Goal: Check status: Check status

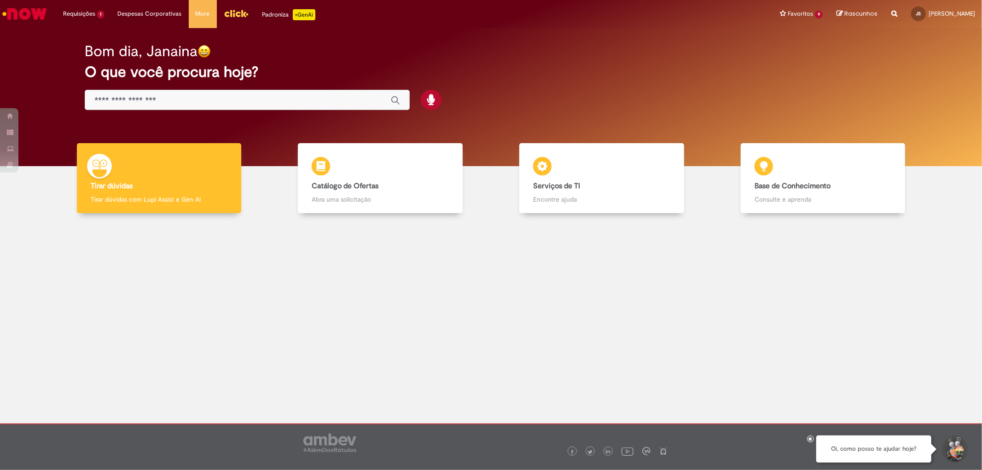
click at [236, 16] on img "Menu Cabeçalho" at bounding box center [236, 13] width 25 height 14
click at [97, 41] on link "Exibir Todas as Solicitações" at bounding box center [107, 37] width 101 height 10
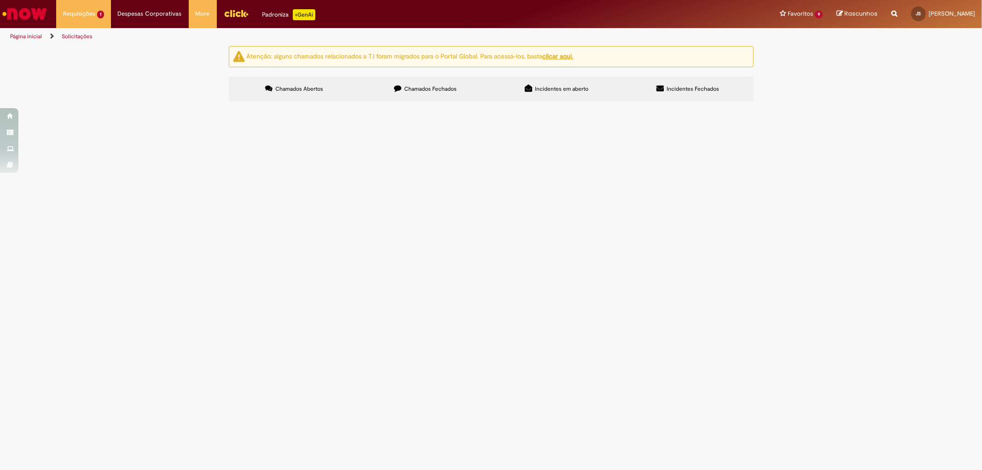
click at [470, 85] on label "Chamados Fechados" at bounding box center [425, 88] width 131 height 25
click at [0, 0] on input "Pesquisar" at bounding box center [0, 0] width 0 height 0
paste input "********"
type input "********"
click at [0, 0] on span "Pesquisar" at bounding box center [0, 0] width 0 height 0
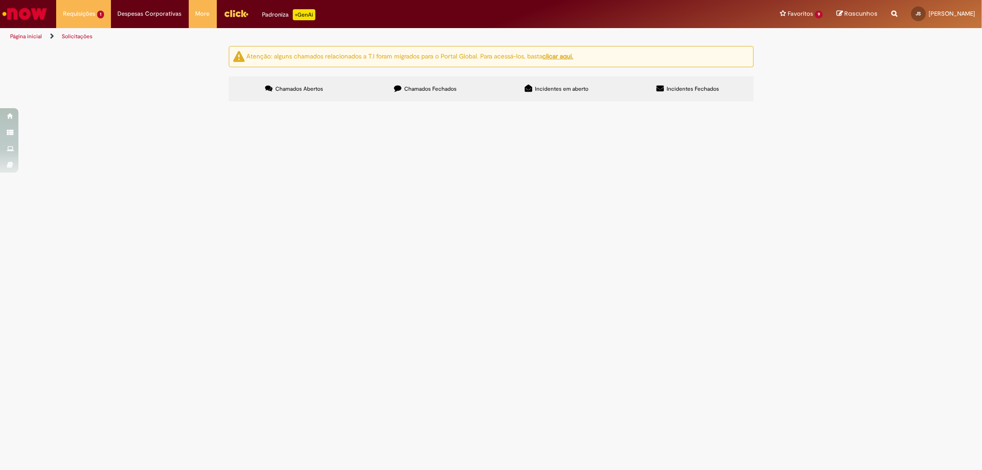
click at [0, 0] on span "Pesquisar" at bounding box center [0, 0] width 0 height 0
click at [0, 0] on input "Pesquisar" at bounding box center [0, 0] width 0 height 0
paste input "********"
type input "********"
click at [328, 86] on label "Chamados Abertos" at bounding box center [294, 88] width 131 height 25
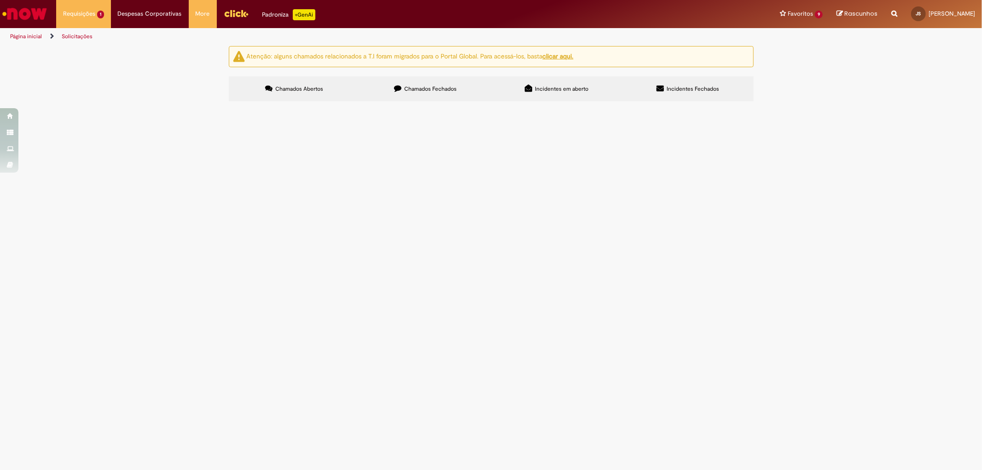
click at [431, 86] on span "Chamados Fechados" at bounding box center [430, 88] width 52 height 7
drag, startPoint x: 638, startPoint y: 133, endPoint x: 572, endPoint y: 118, distance: 67.4
click at [0, 0] on div "Itens solicitados Exportar como PDF Exportar como Excel Exportar como CSV Itens…" at bounding box center [0, 0] width 0 height 0
click at [0, 0] on span "Pesquisar" at bounding box center [0, 0] width 0 height 0
click at [0, 0] on input "Pesquisar" at bounding box center [0, 0] width 0 height 0
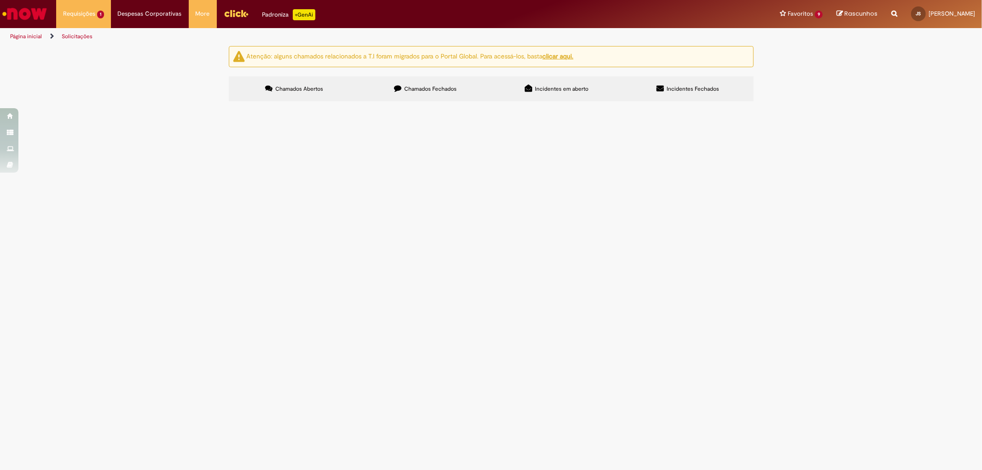
paste input "********"
type input "********"
click at [0, 0] on button "Pesquisar" at bounding box center [0, 0] width 0 height 0
click at [0, 0] on button at bounding box center [0, 0] width 0 height 0
click at [462, 90] on label "Chamados Fechados" at bounding box center [425, 88] width 131 height 25
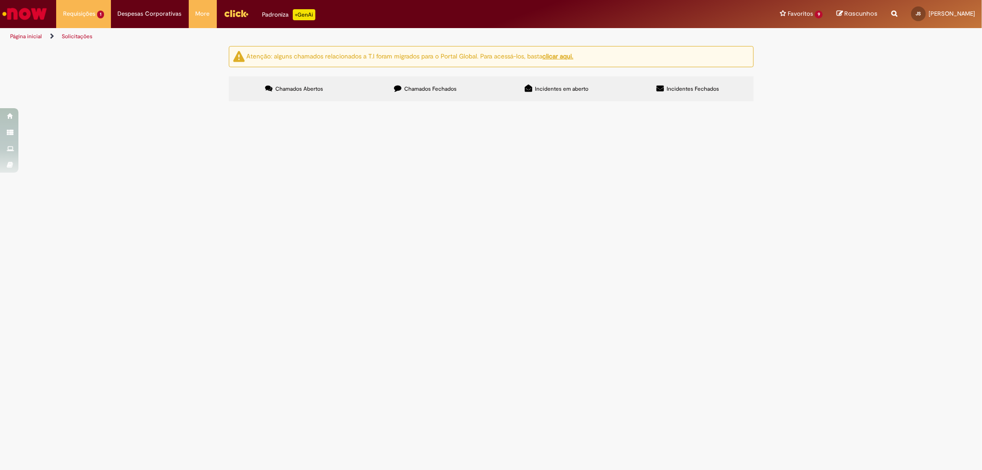
click at [316, 91] on span "Chamados Abertos" at bounding box center [299, 88] width 48 height 7
click at [388, 96] on label "Chamados Fechados" at bounding box center [425, 88] width 131 height 25
click at [0, 0] on button at bounding box center [0, 0] width 0 height 0
click at [0, 0] on link at bounding box center [0, 0] width 0 height 0
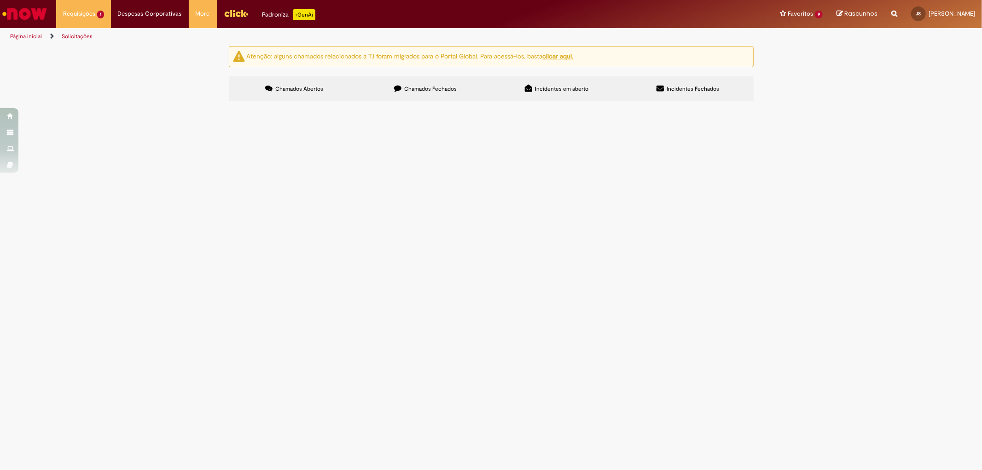
click at [40, 17] on img "Ir para a Homepage" at bounding box center [24, 14] width 47 height 18
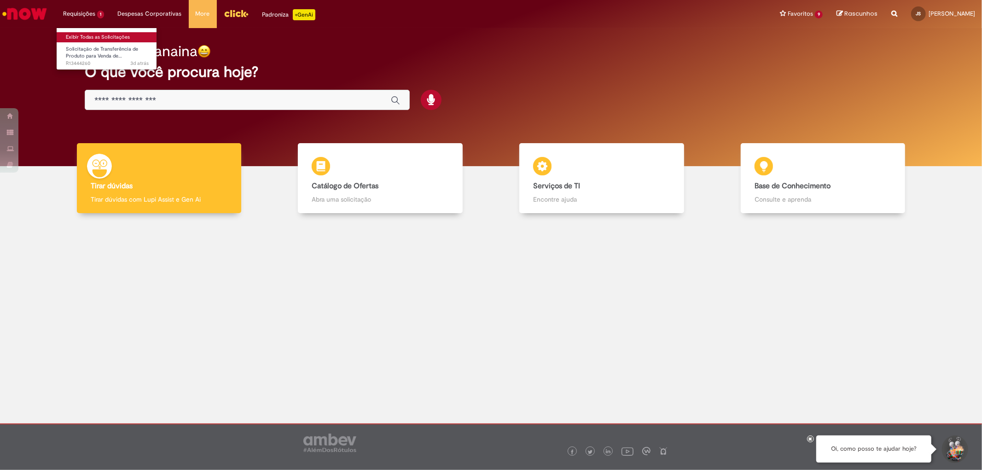
click at [115, 39] on link "Exibir Todas as Solicitações" at bounding box center [107, 37] width 101 height 10
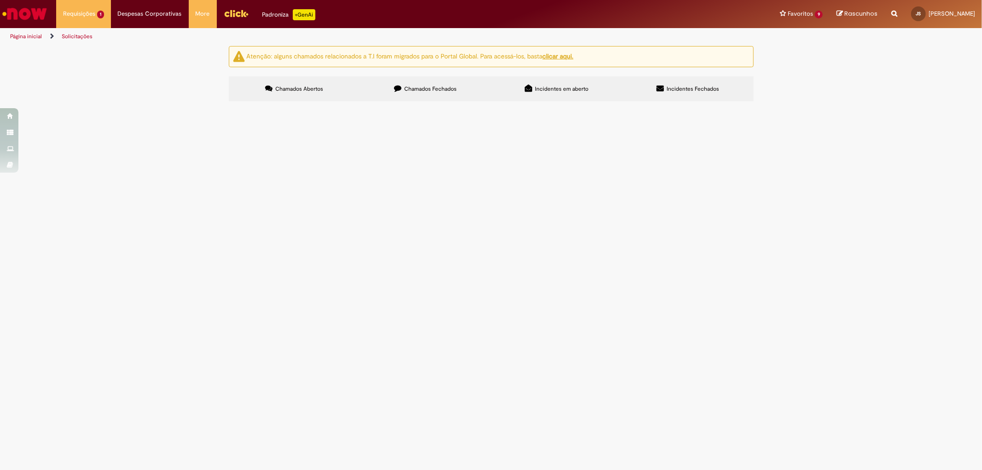
click at [416, 92] on span "Chamados Fechados" at bounding box center [430, 88] width 52 height 7
click at [44, 104] on div "Atenção: alguns chamados relacionados a T.I foram migrados para o Portal Global…" at bounding box center [491, 75] width 982 height 58
click at [0, 0] on link "2" at bounding box center [0, 0] width 0 height 0
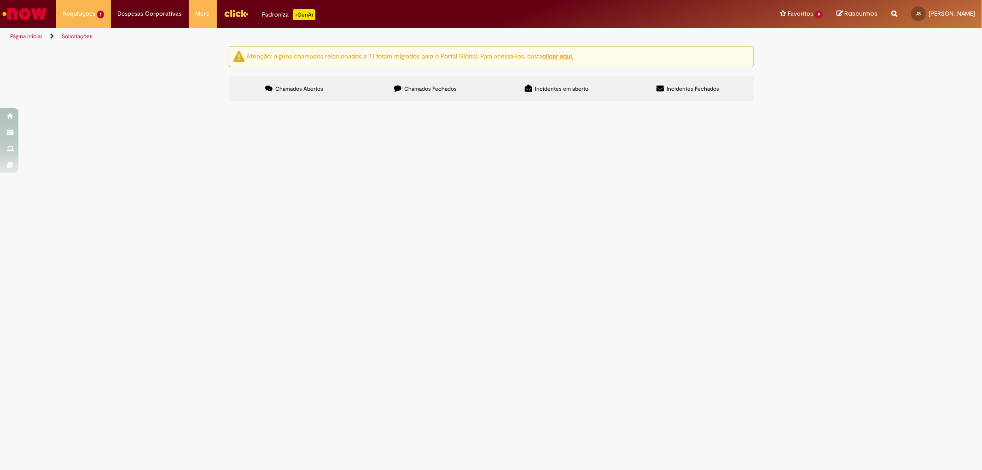
click at [169, 104] on div "Atenção: alguns chamados relacionados a T.I foram migrados para o Portal Global…" at bounding box center [491, 75] width 982 height 58
click at [0, 0] on link "3" at bounding box center [0, 0] width 0 height 0
click at [0, 0] on link "4" at bounding box center [0, 0] width 0 height 0
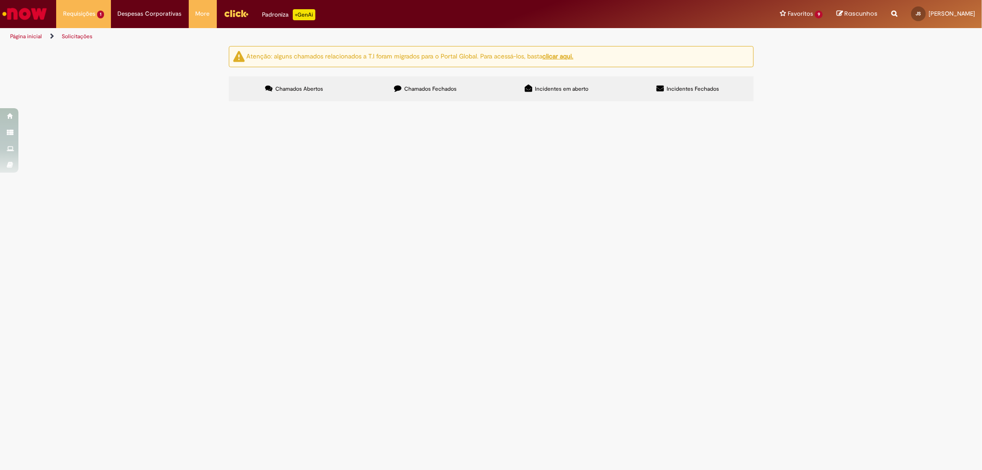
click at [0, 0] on link "5" at bounding box center [0, 0] width 0 height 0
click at [0, 0] on link "6" at bounding box center [0, 0] width 0 height 0
click at [0, 0] on link "7" at bounding box center [0, 0] width 0 height 0
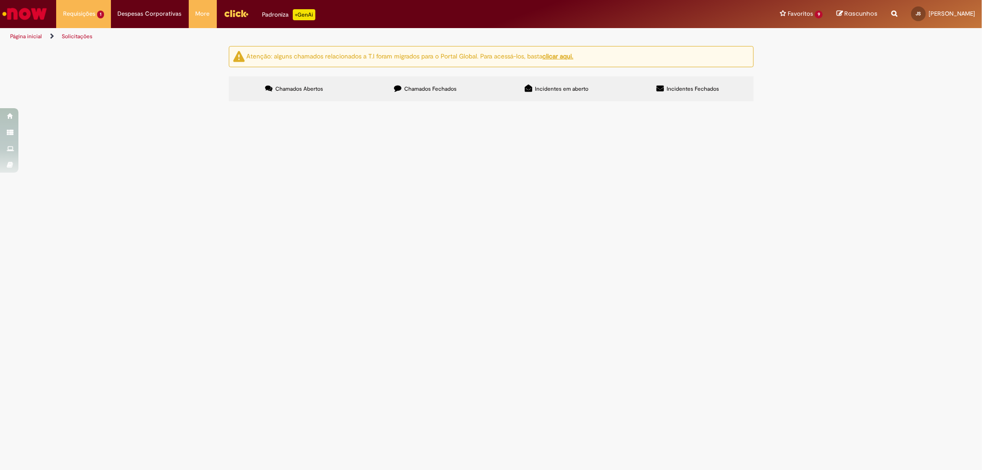
click at [0, 0] on link "8" at bounding box center [0, 0] width 0 height 0
click at [128, 104] on div "Atenção: alguns chamados relacionados a T.I foram migrados para o Portal Global…" at bounding box center [491, 75] width 982 height 58
click at [0, 0] on link "9" at bounding box center [0, 0] width 0 height 0
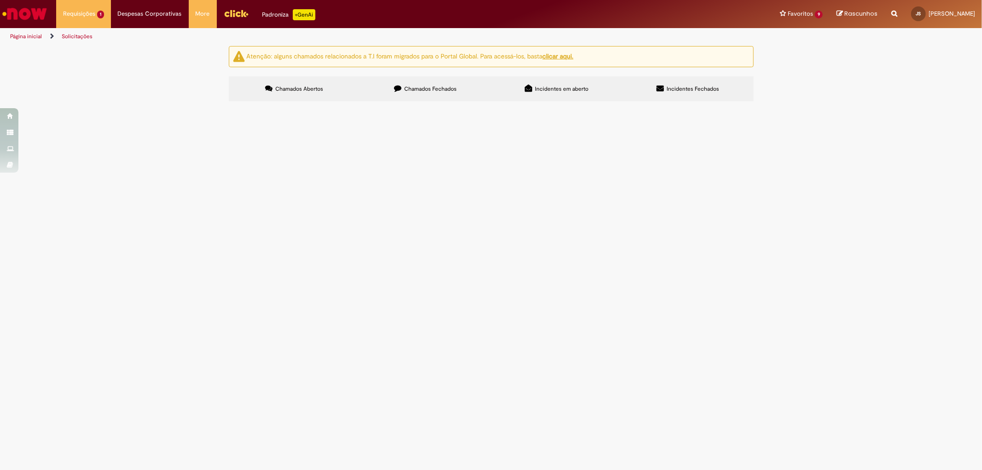
click at [0, 0] on input "Pesquisar" at bounding box center [0, 0] width 0 height 0
paste input "********"
type input "********"
click at [95, 52] on link "Solicitação de Transferência de Produto para Venda de… 3d atrás 3 dias atrás R1…" at bounding box center [107, 54] width 101 height 20
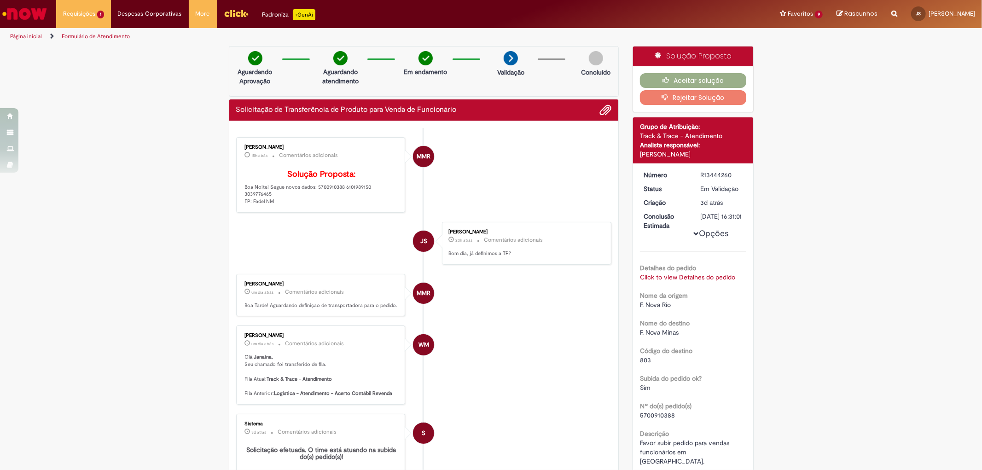
click at [321, 146] on div "Matheus Maia Rocha" at bounding box center [321, 148] width 153 height 6
click at [327, 199] on p "Solução Proposta: Boa Noite! Segue novos dados: 5700910388 6101989150 303977646…" at bounding box center [321, 187] width 153 height 35
copy p "5700910388"
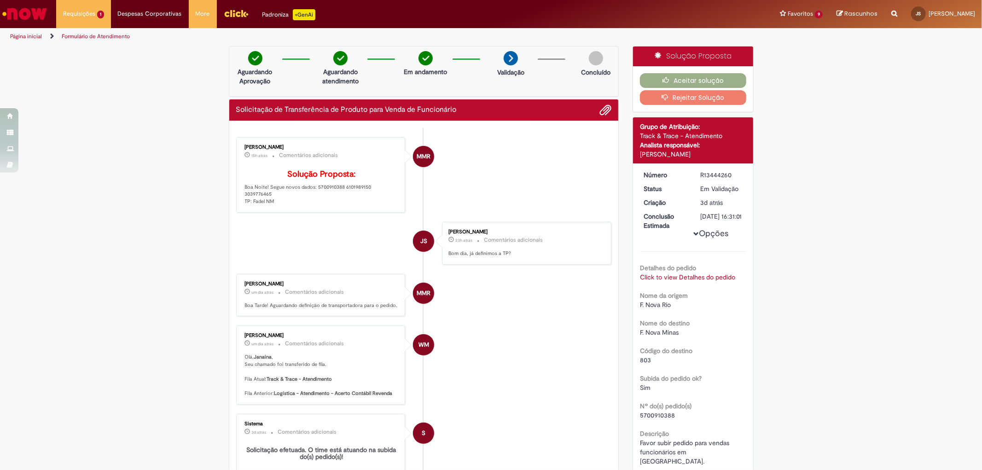
click at [443, 195] on li "MMR Matheus Maia Rocha 15h atrás 15 horas atrás Comentários adicionais Solução …" at bounding box center [424, 175] width 376 height 76
